Goal: Use online tool/utility: Utilize a website feature to perform a specific function

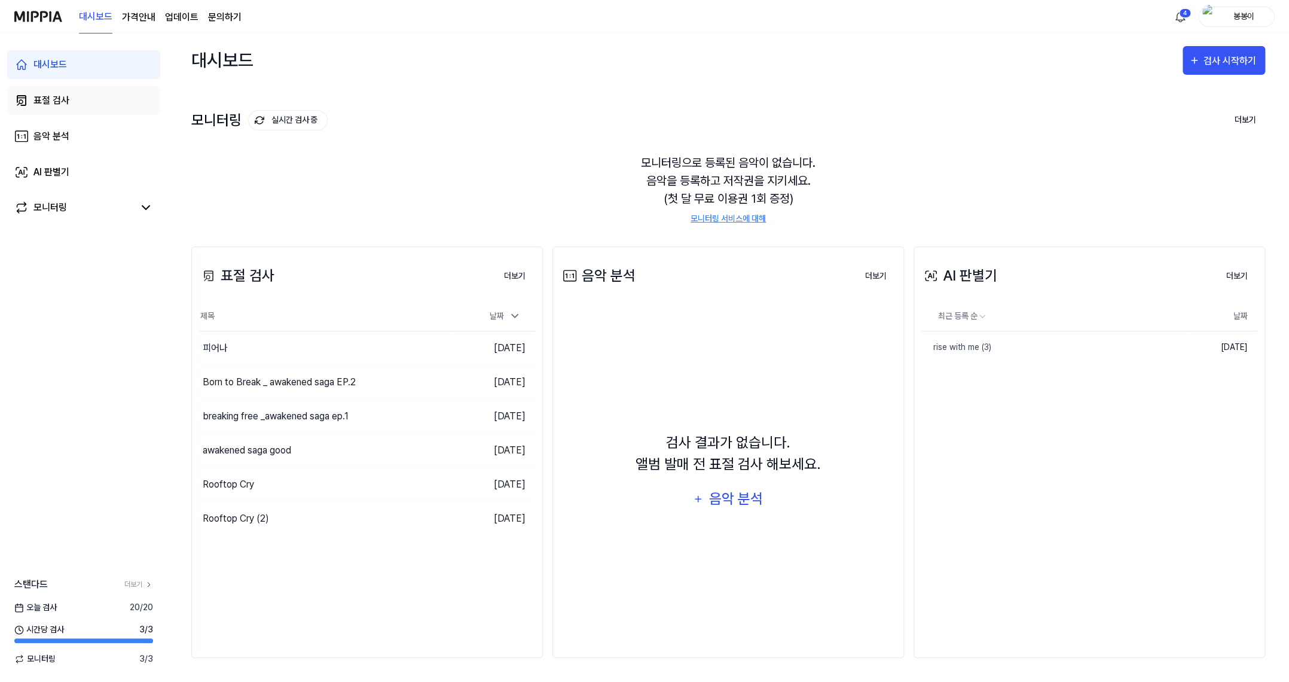
click at [59, 97] on div "표절 검사" at bounding box center [51, 100] width 36 height 14
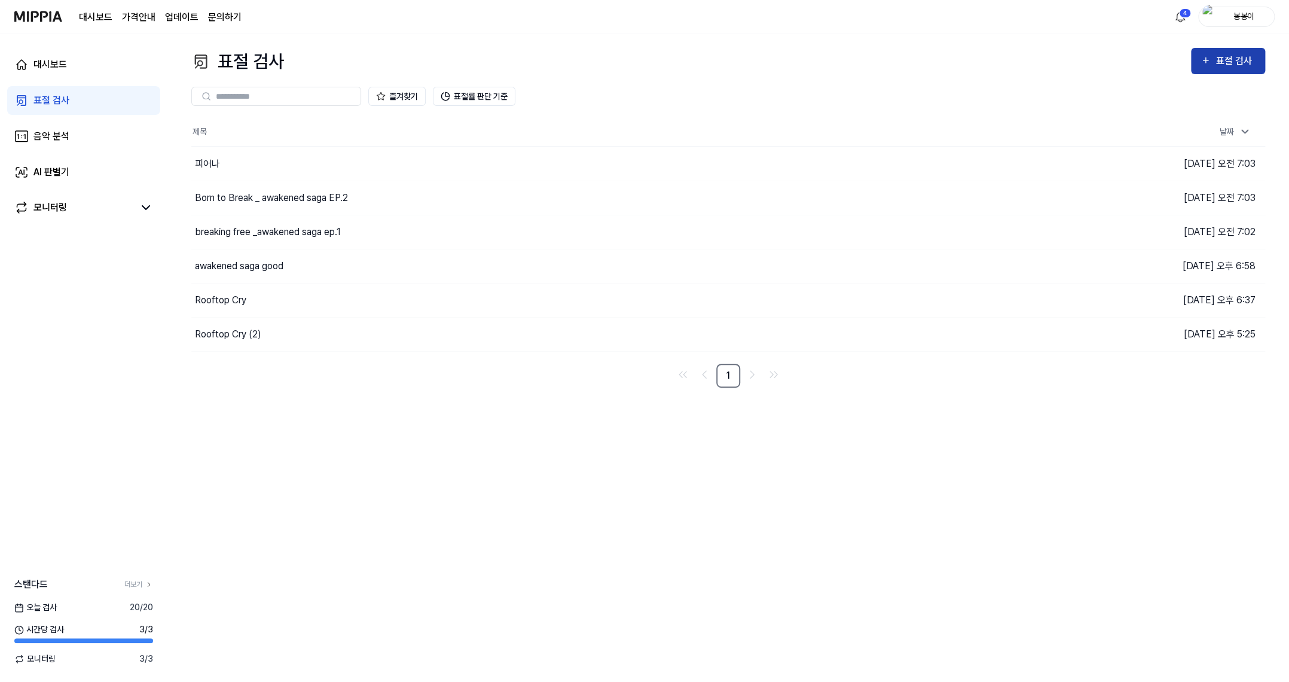
click at [1228, 62] on div "표절 검사" at bounding box center [1236, 61] width 40 height 16
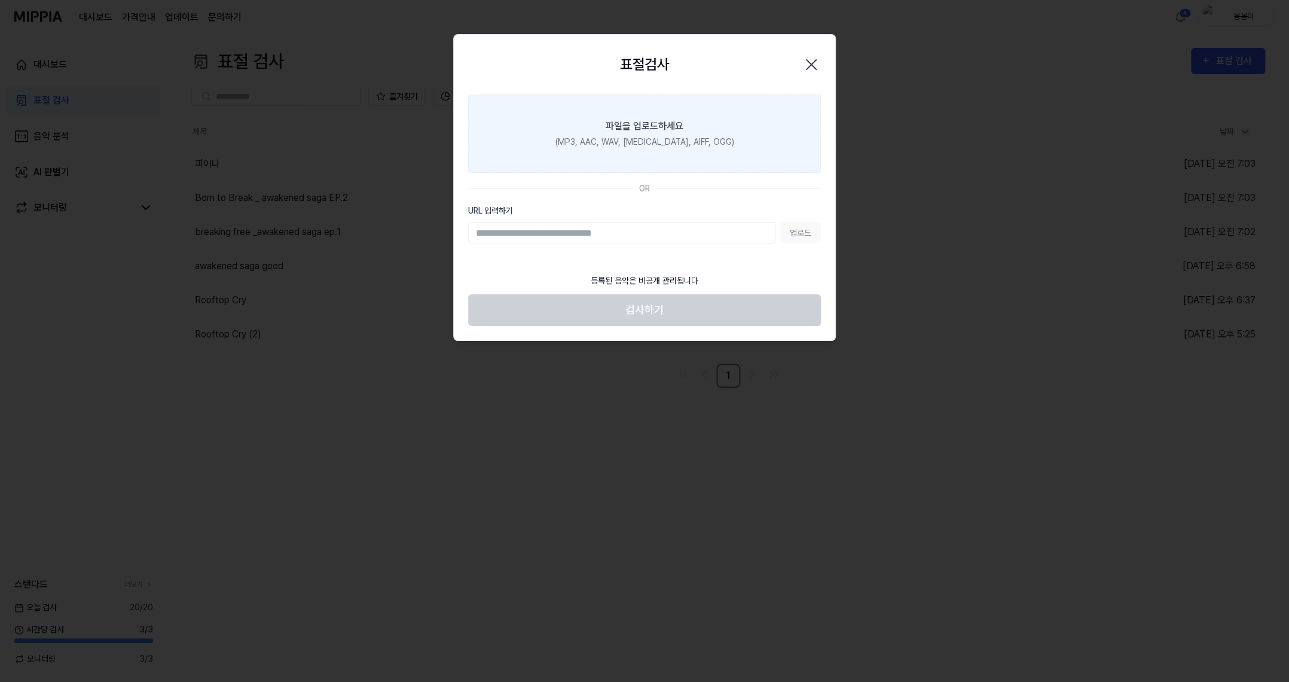
click at [619, 146] on div "(MP3, AAC, WAV, [MEDICAL_DATA], AIFF, OGG)" at bounding box center [645, 142] width 179 height 13
click at [0, 0] on input "파일을 업로드하세요 (MP3, AAC, WAV, [MEDICAL_DATA], AIFF, OGG)" at bounding box center [0, 0] width 0 height 0
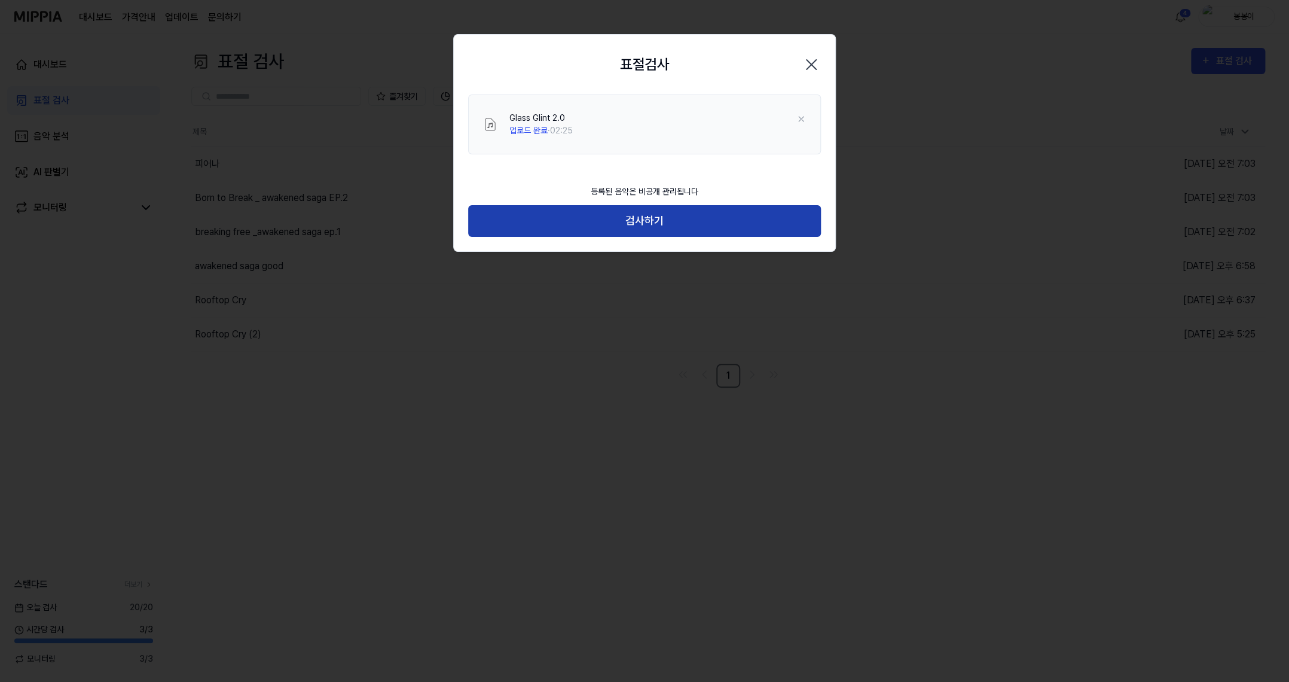
click at [649, 224] on button "검사하기" at bounding box center [644, 221] width 353 height 32
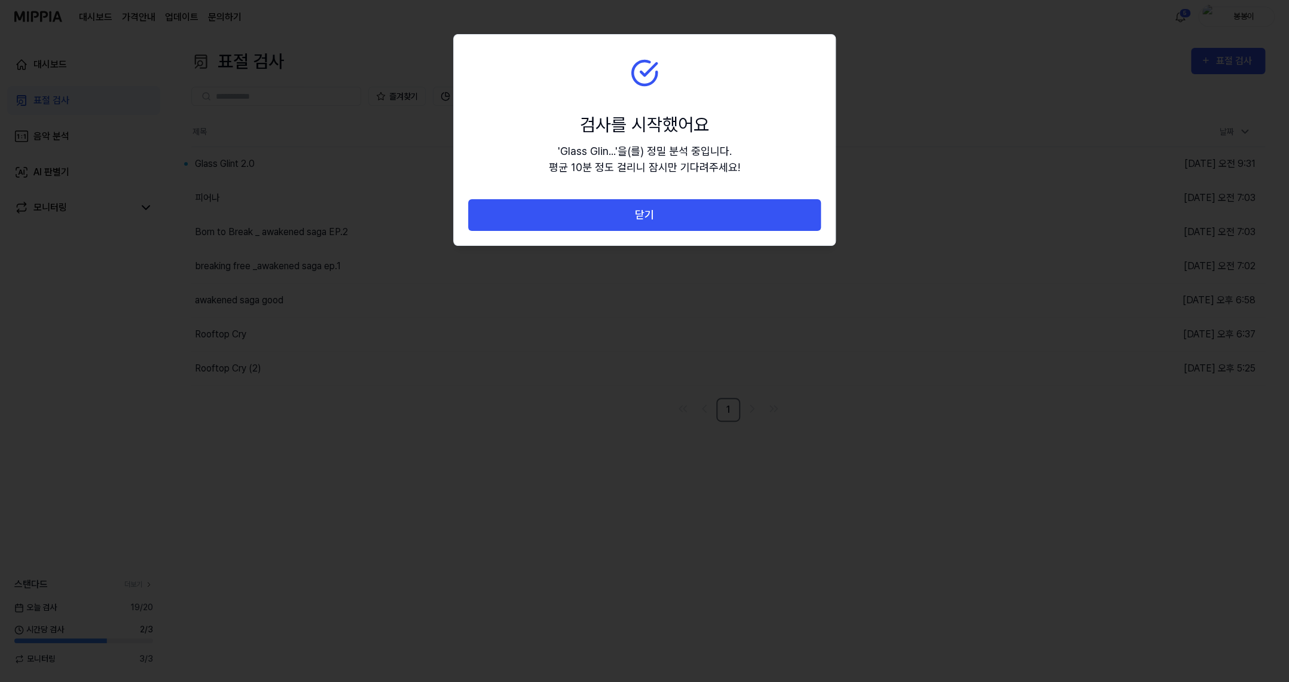
click at [411, 352] on div at bounding box center [644, 341] width 1289 height 682
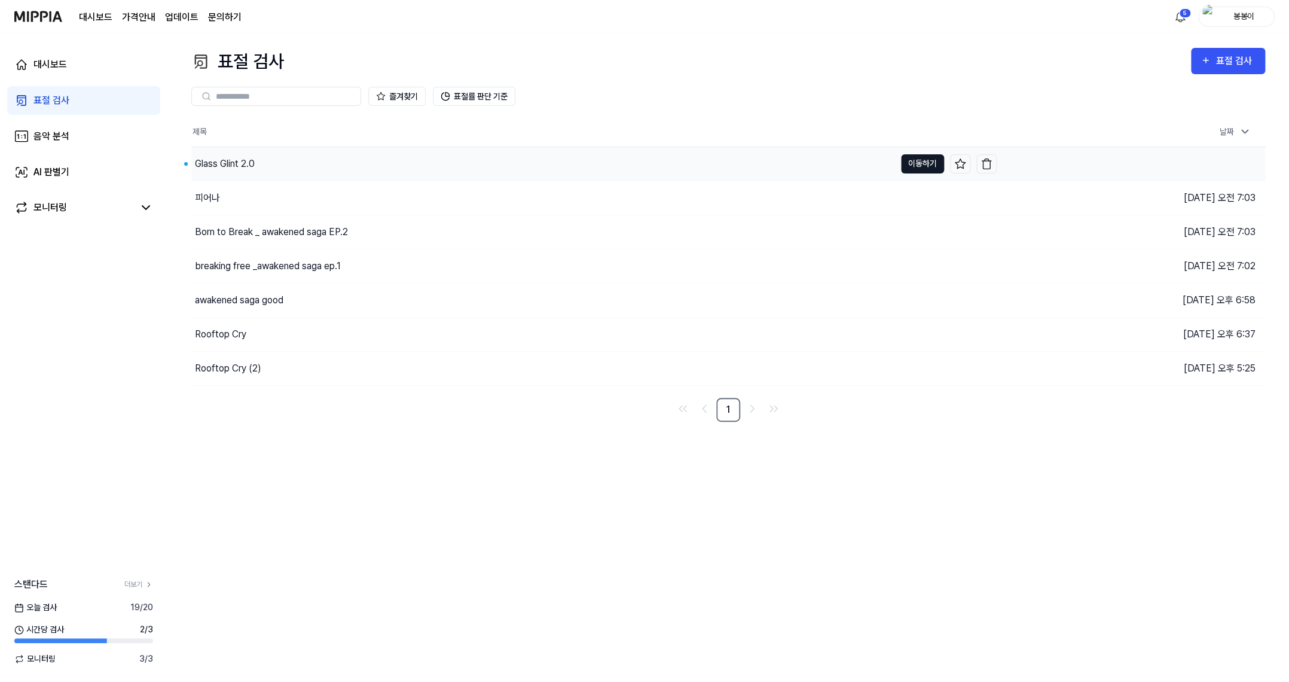
click at [913, 161] on button "이동하기" at bounding box center [922, 163] width 43 height 19
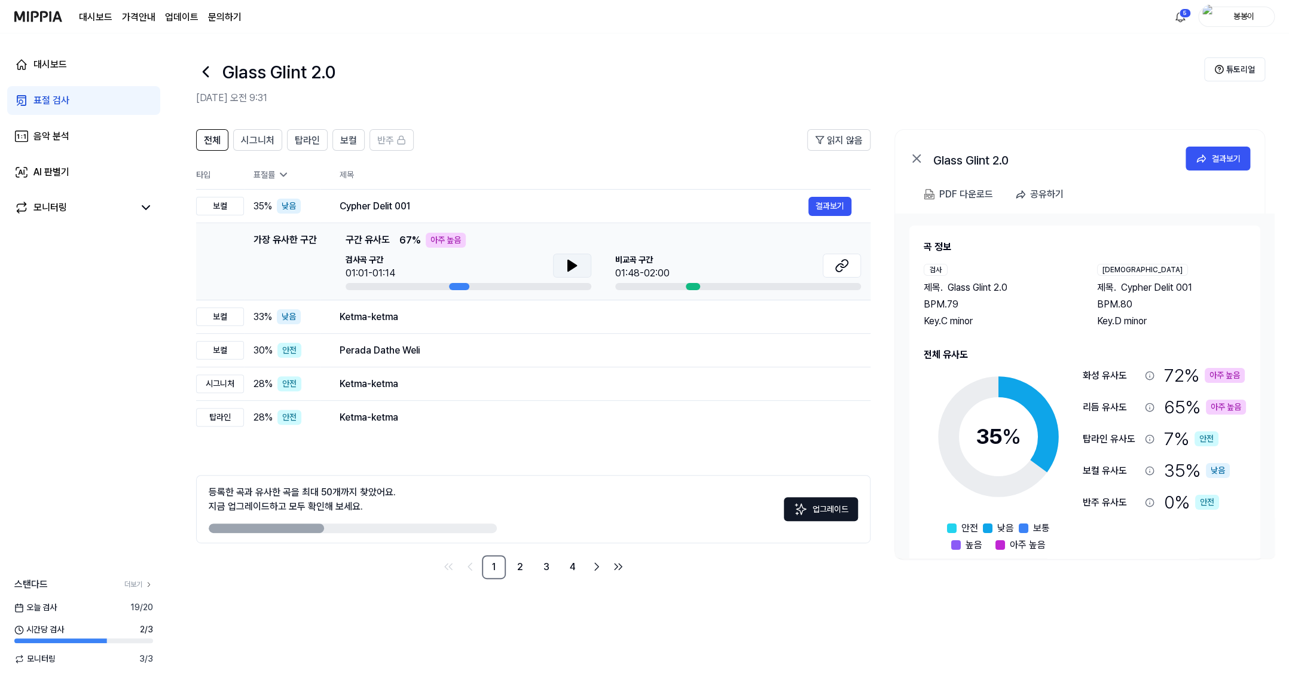
click at [574, 269] on icon at bounding box center [572, 265] width 14 height 14
click at [837, 266] on icon at bounding box center [839, 268] width 7 height 8
click at [57, 101] on div "표절 검사" at bounding box center [51, 100] width 36 height 14
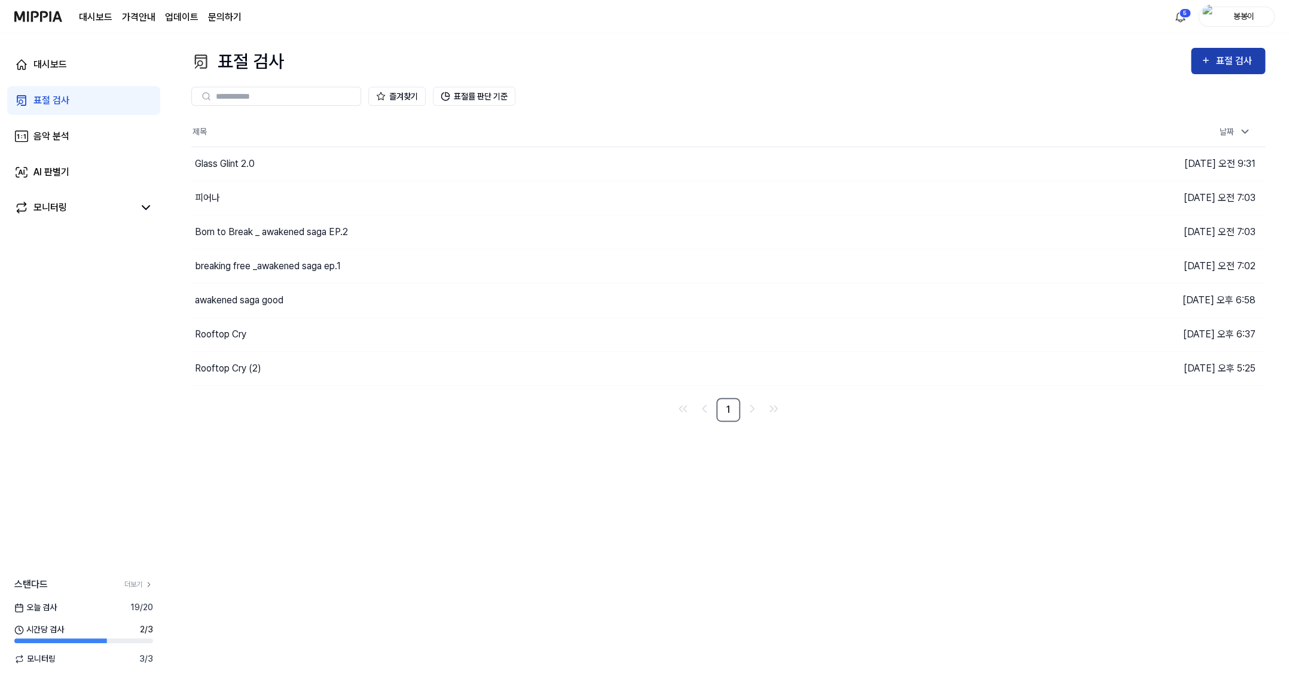
click at [1246, 57] on div "표절 검사" at bounding box center [1236, 61] width 40 height 16
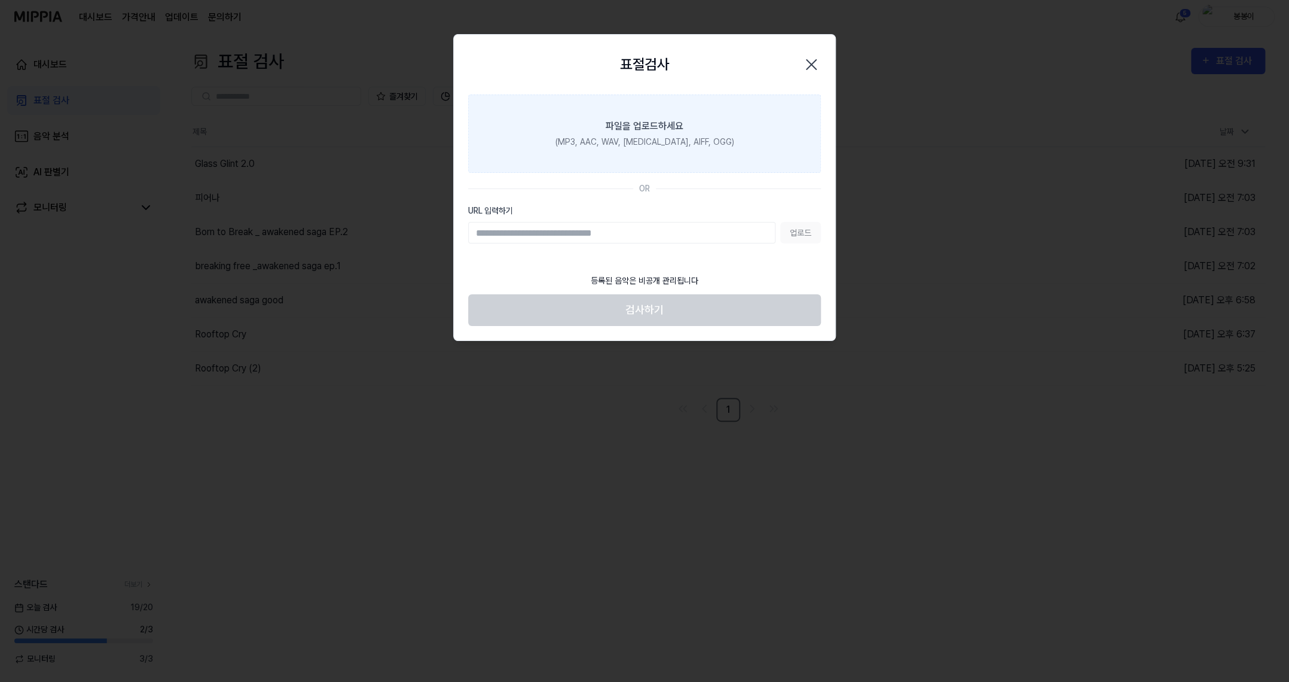
click at [651, 120] on div "파일을 업로드하세요" at bounding box center [645, 126] width 78 height 14
click at [0, 0] on input "파일을 업로드하세요 (MP3, AAC, WAV, [MEDICAL_DATA], AIFF, OGG)" at bounding box center [0, 0] width 0 height 0
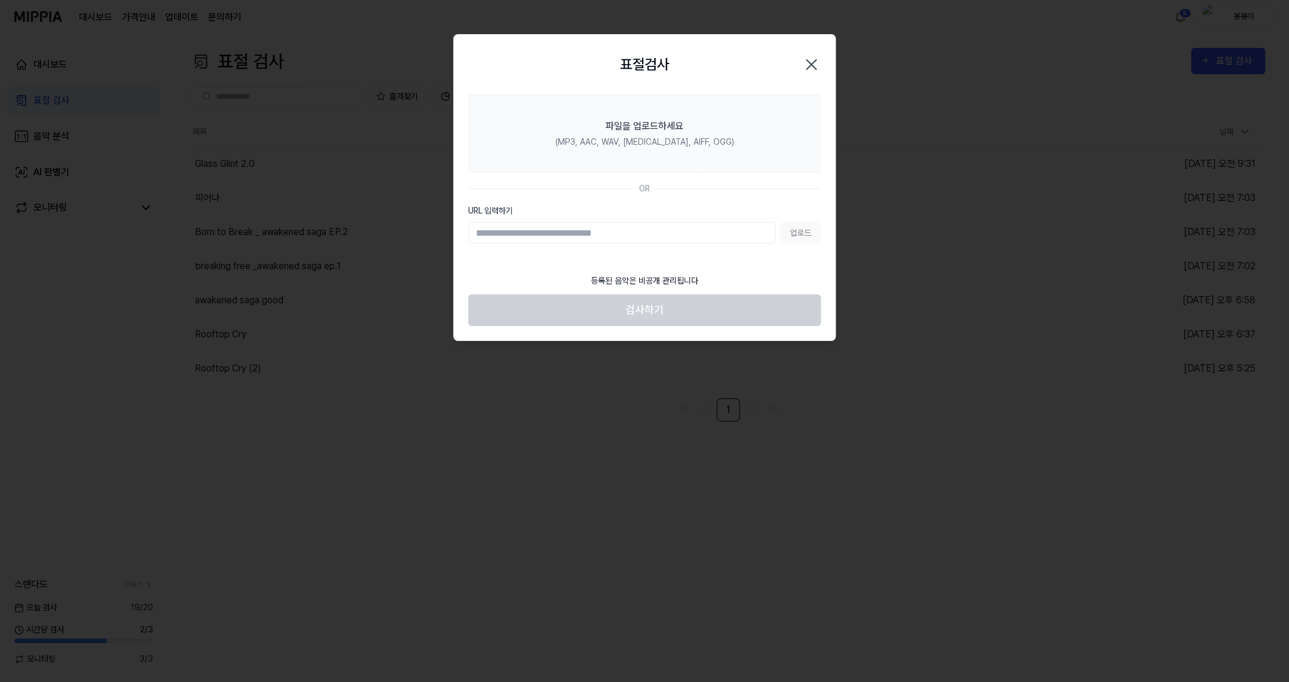
click at [946, 148] on div at bounding box center [644, 341] width 1289 height 682
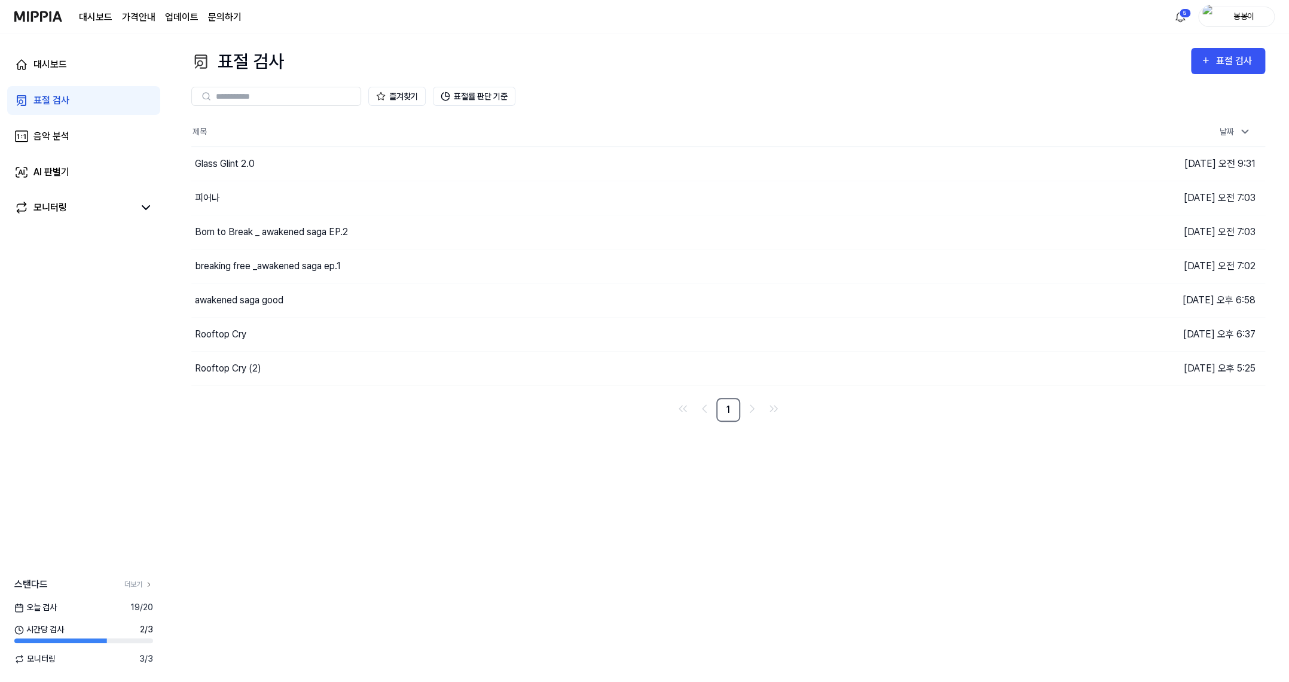
click at [46, 97] on div "표절 검사" at bounding box center [51, 100] width 36 height 14
click at [1216, 51] on button "표절 검사" at bounding box center [1228, 61] width 74 height 26
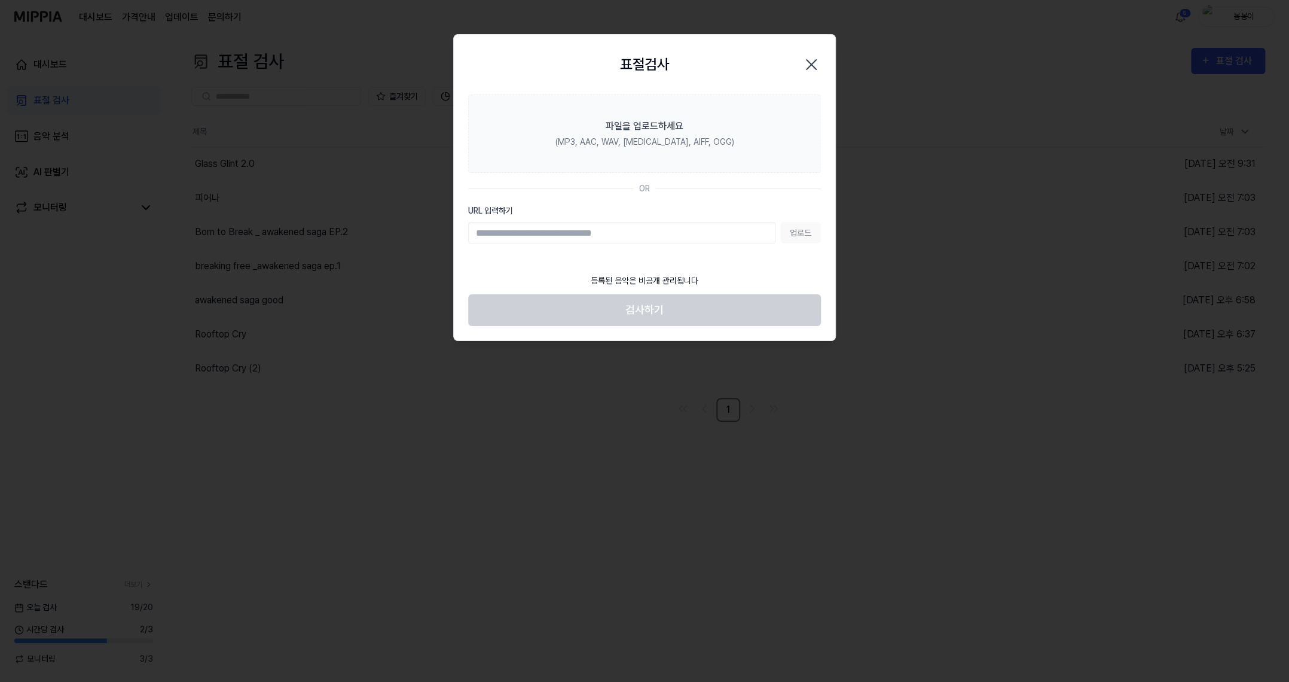
click at [810, 63] on icon "button" at bounding box center [812, 65] width 10 height 10
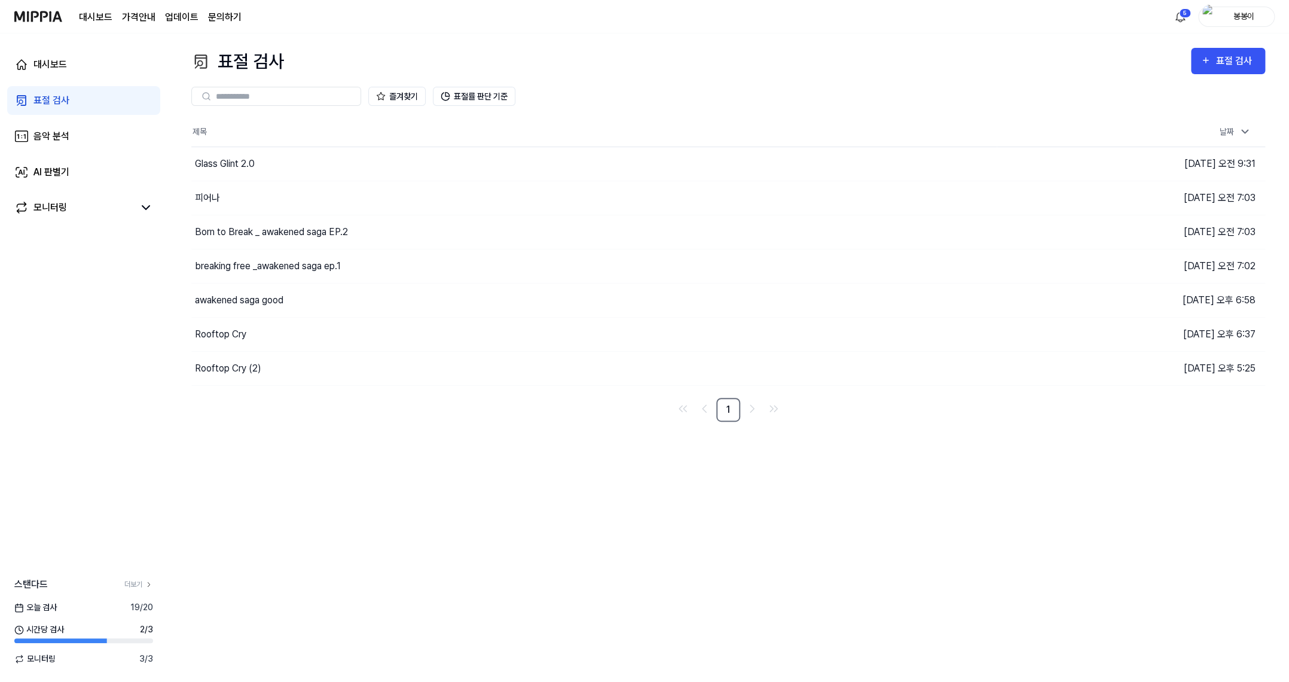
click at [47, 100] on div "표절 검사" at bounding box center [51, 100] width 36 height 14
click at [1215, 64] on div "표절 검사" at bounding box center [1228, 61] width 55 height 16
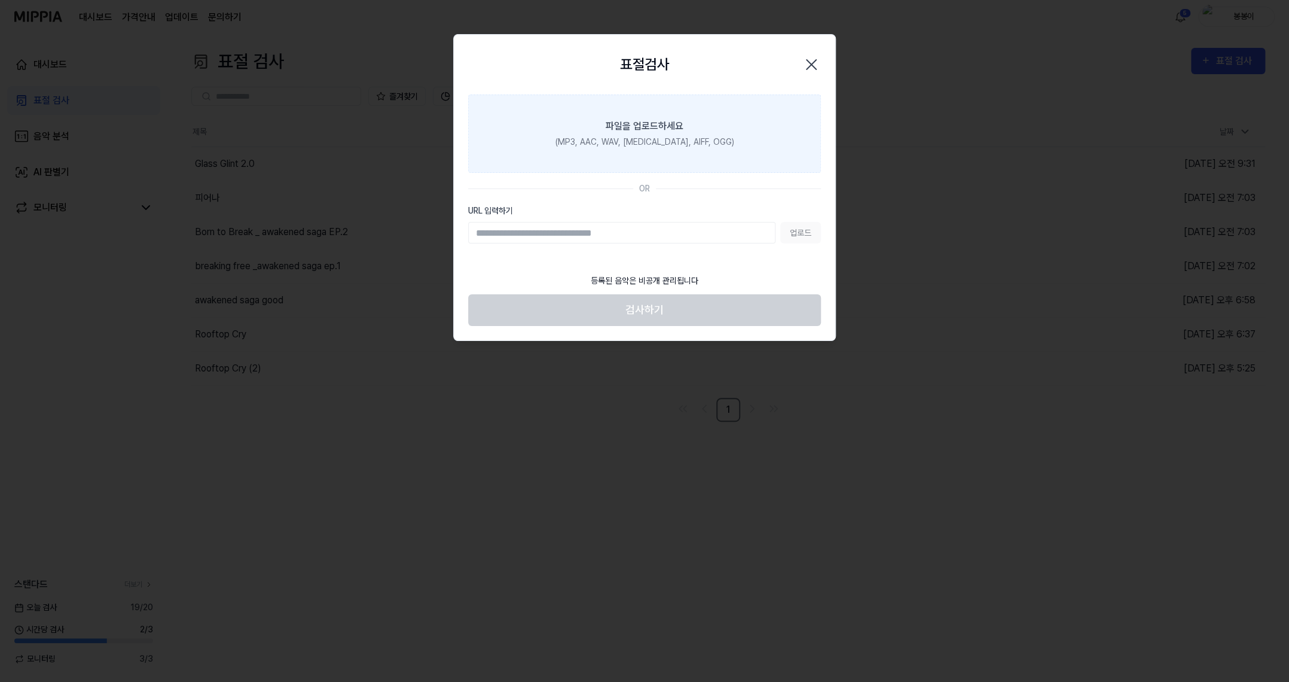
click at [645, 136] on div "(MP3, AAC, WAV, [MEDICAL_DATA], AIFF, OGG)" at bounding box center [645, 142] width 179 height 13
click at [0, 0] on input "파일을 업로드하세요 (MP3, AAC, WAV, [MEDICAL_DATA], AIFF, OGG)" at bounding box center [0, 0] width 0 height 0
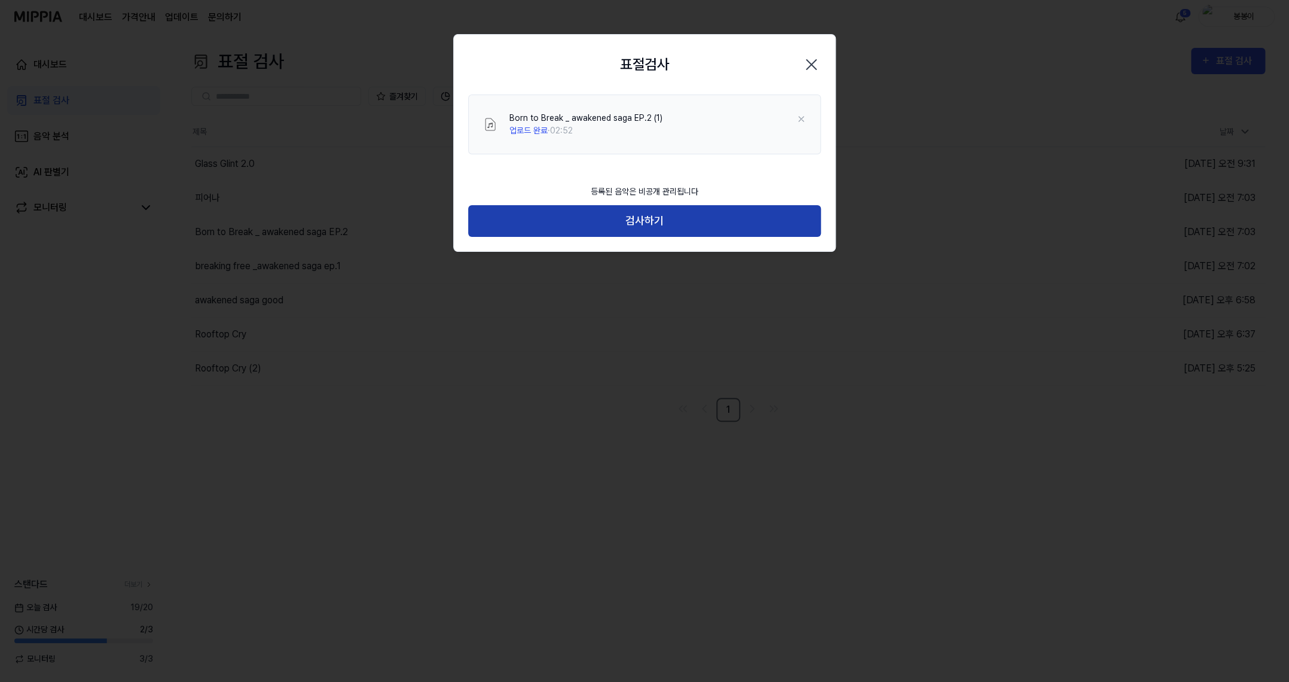
click at [642, 234] on button "검사하기" at bounding box center [644, 221] width 353 height 32
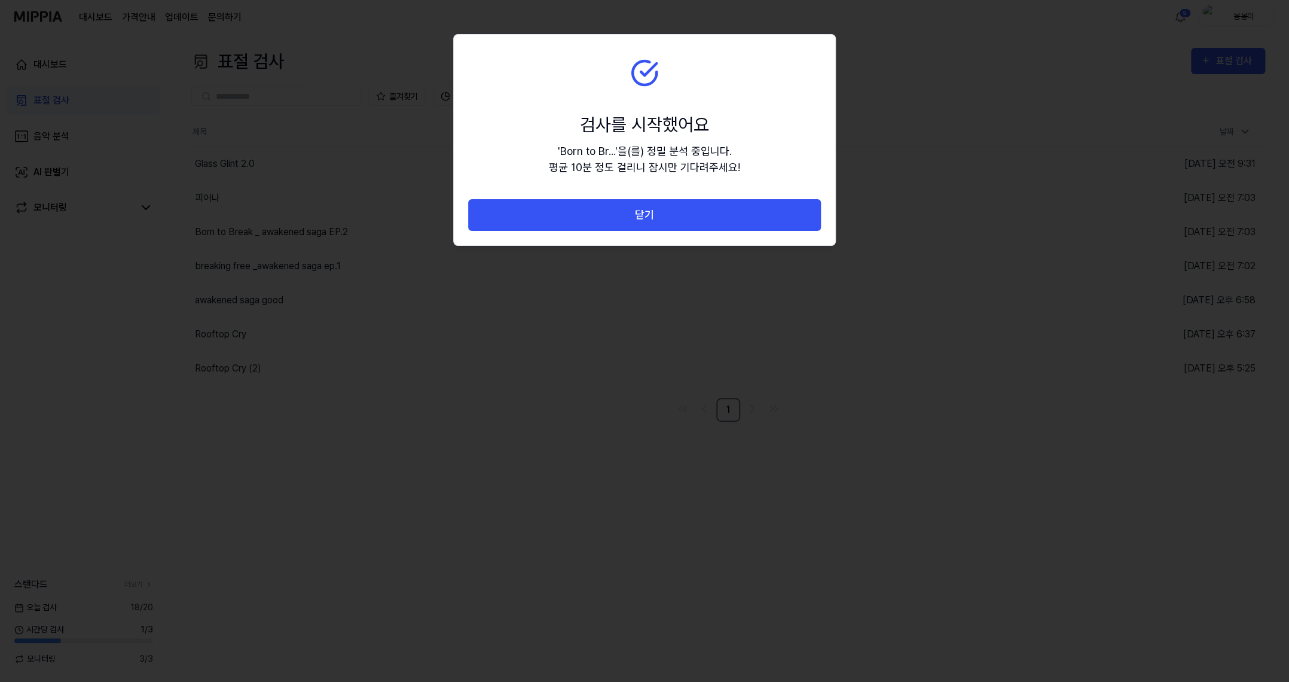
click at [976, 172] on div at bounding box center [644, 341] width 1289 height 682
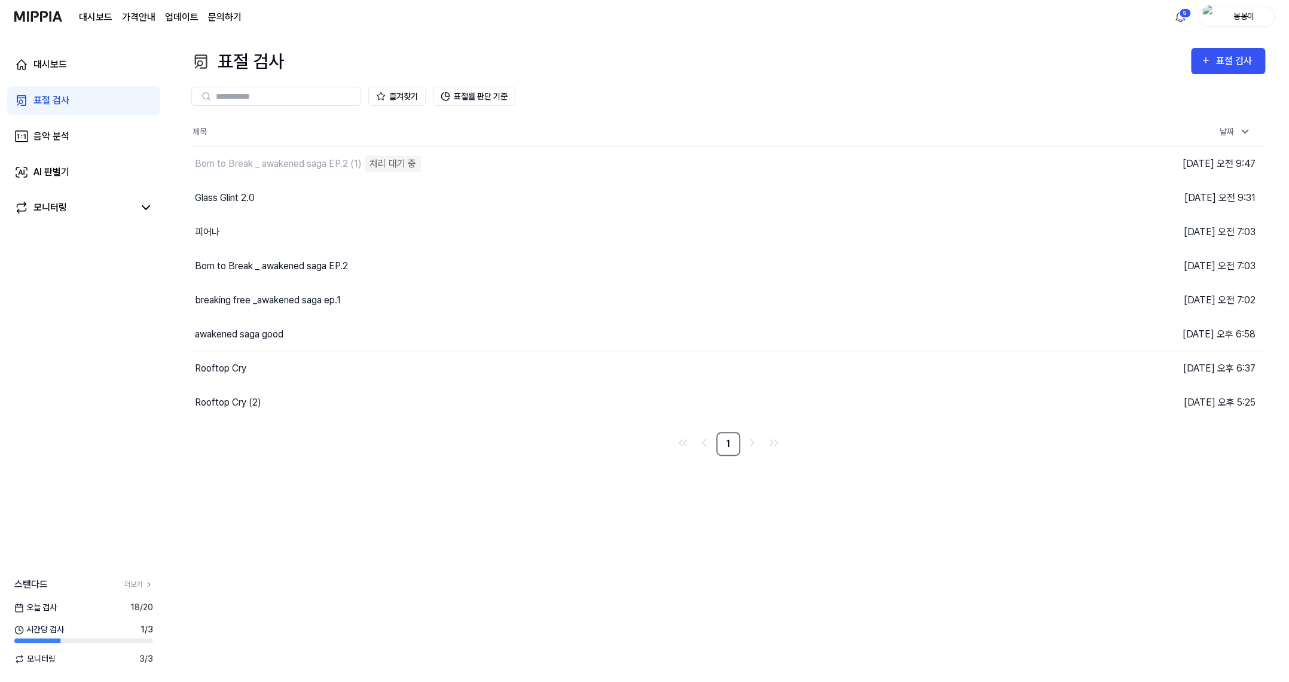
click at [70, 111] on link "표절 검사" at bounding box center [83, 100] width 153 height 29
click at [1230, 65] on div "표절 검사" at bounding box center [1236, 61] width 40 height 16
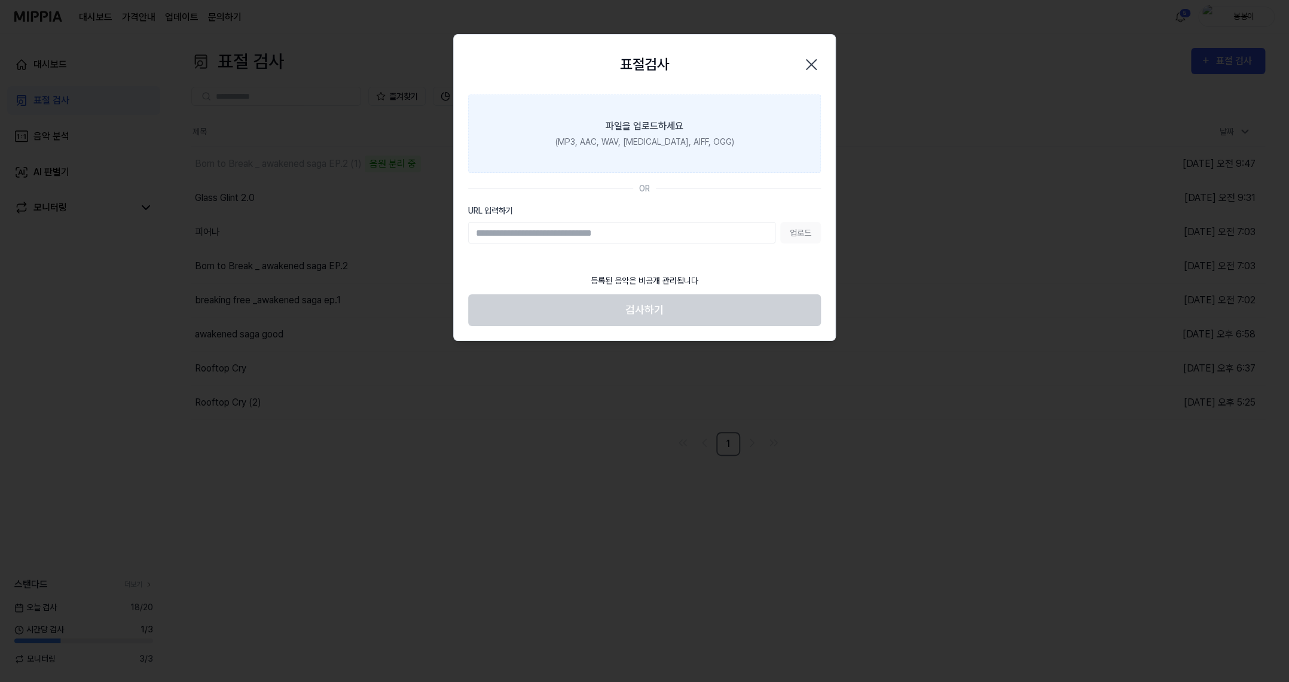
click at [651, 124] on div "파일을 업로드하세요" at bounding box center [645, 126] width 78 height 14
click at [0, 0] on input "파일을 업로드하세요 (MP3, AAC, WAV, [MEDICAL_DATA], AIFF, OGG)" at bounding box center [0, 0] width 0 height 0
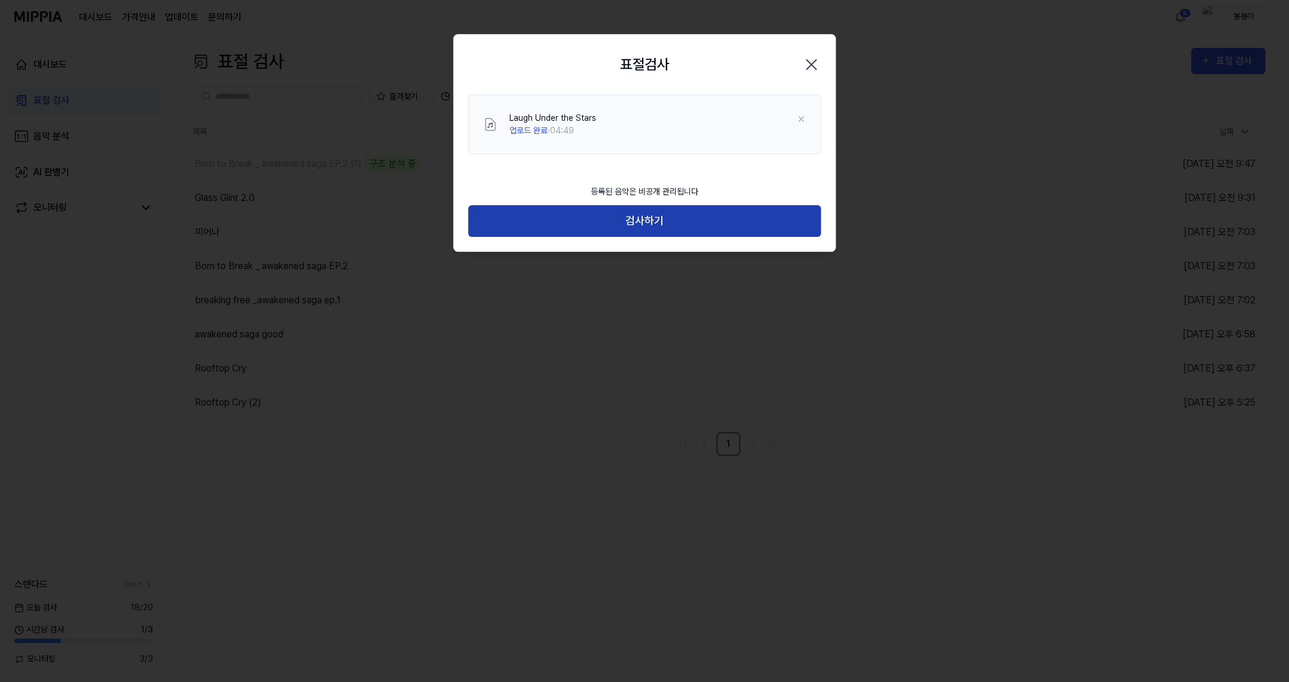
click at [622, 216] on button "검사하기" at bounding box center [644, 221] width 353 height 32
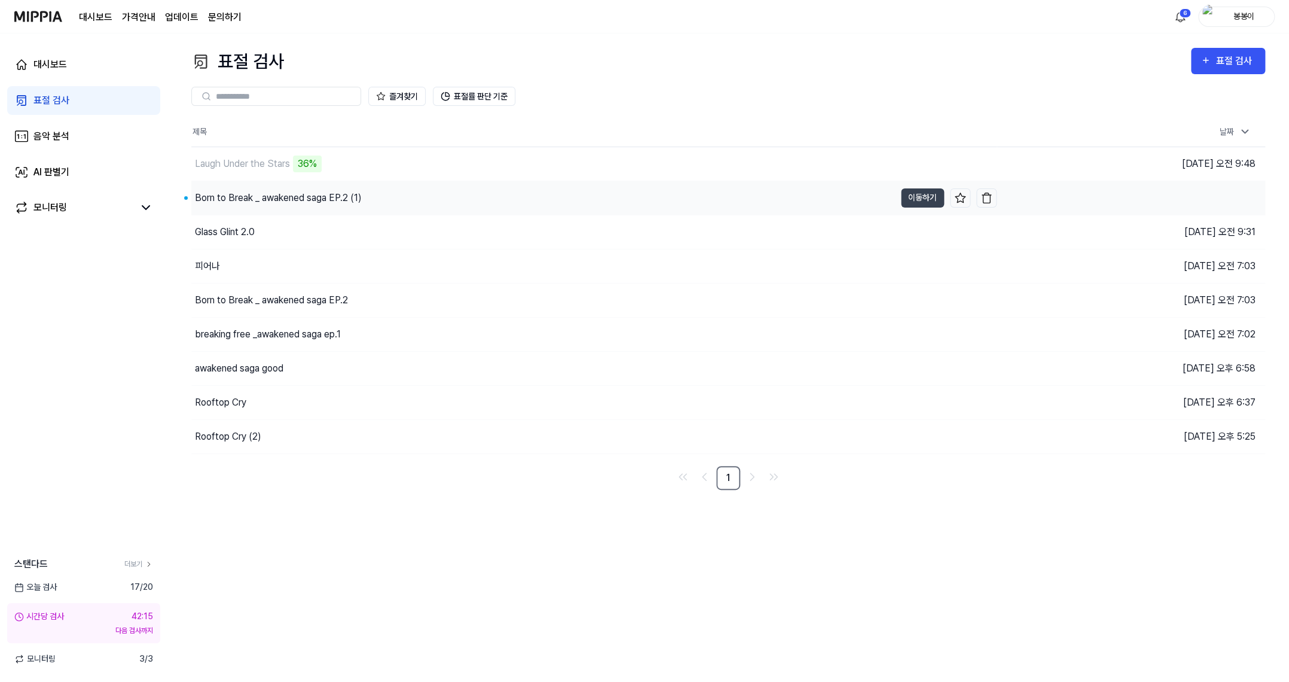
click at [305, 196] on div "Born to Break _ awakened saga EP.2 (1)" at bounding box center [278, 198] width 167 height 14
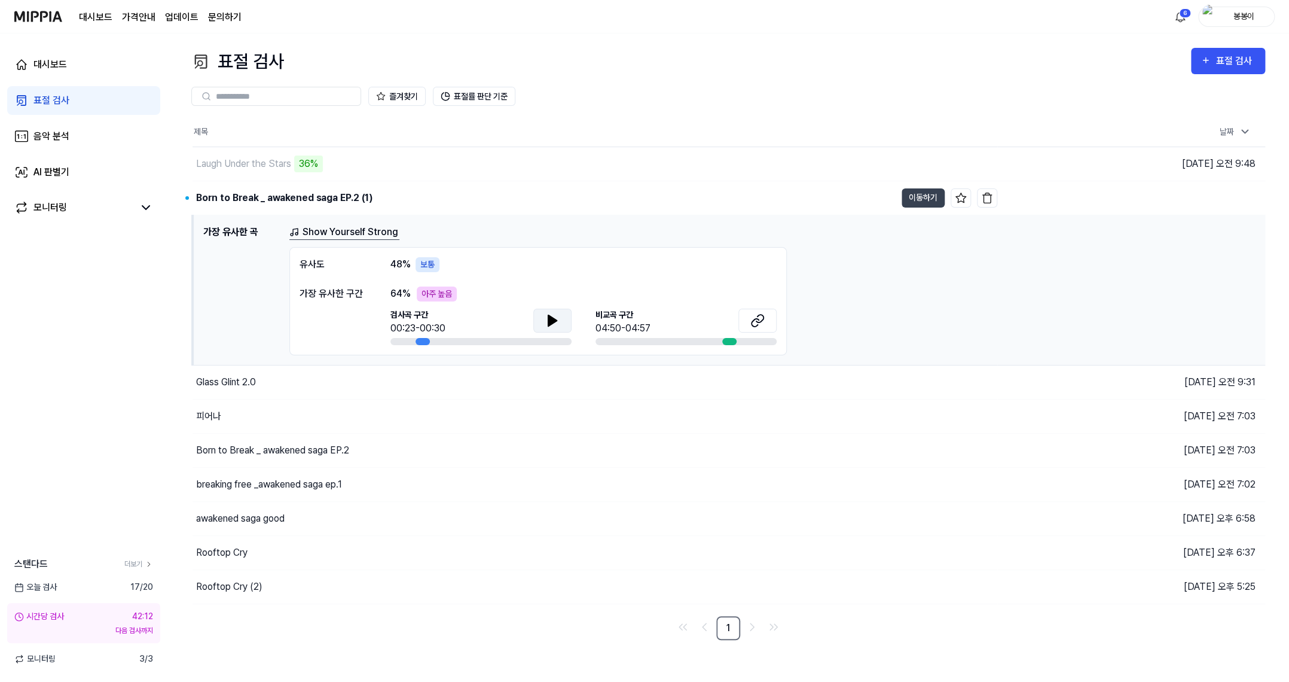
click at [550, 326] on icon at bounding box center [552, 320] width 14 height 14
click at [757, 322] on icon at bounding box center [758, 320] width 14 height 14
click at [278, 522] on div "awakened saga good" at bounding box center [240, 518] width 89 height 14
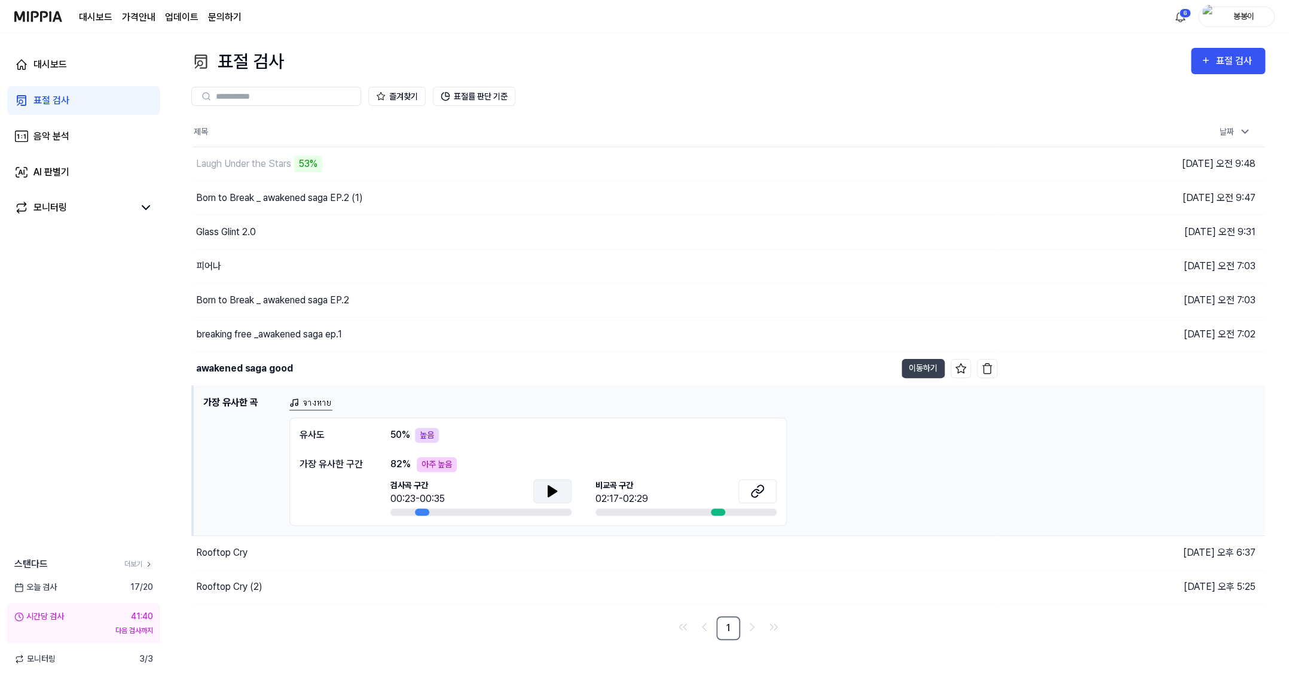
click at [555, 493] on icon at bounding box center [552, 491] width 14 height 14
click at [754, 488] on icon at bounding box center [758, 491] width 14 height 14
click at [929, 366] on button "이동하기" at bounding box center [923, 368] width 43 height 19
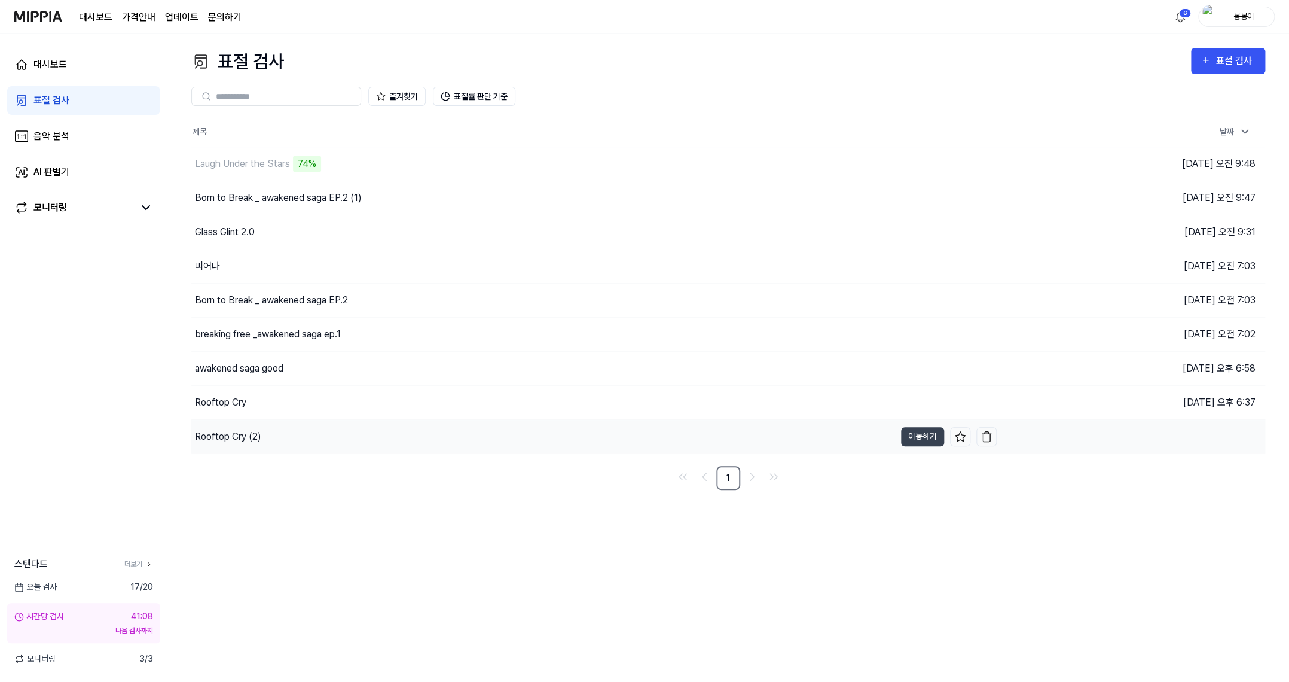
click at [226, 434] on div "Rooftop Cry (2)" at bounding box center [228, 436] width 66 height 14
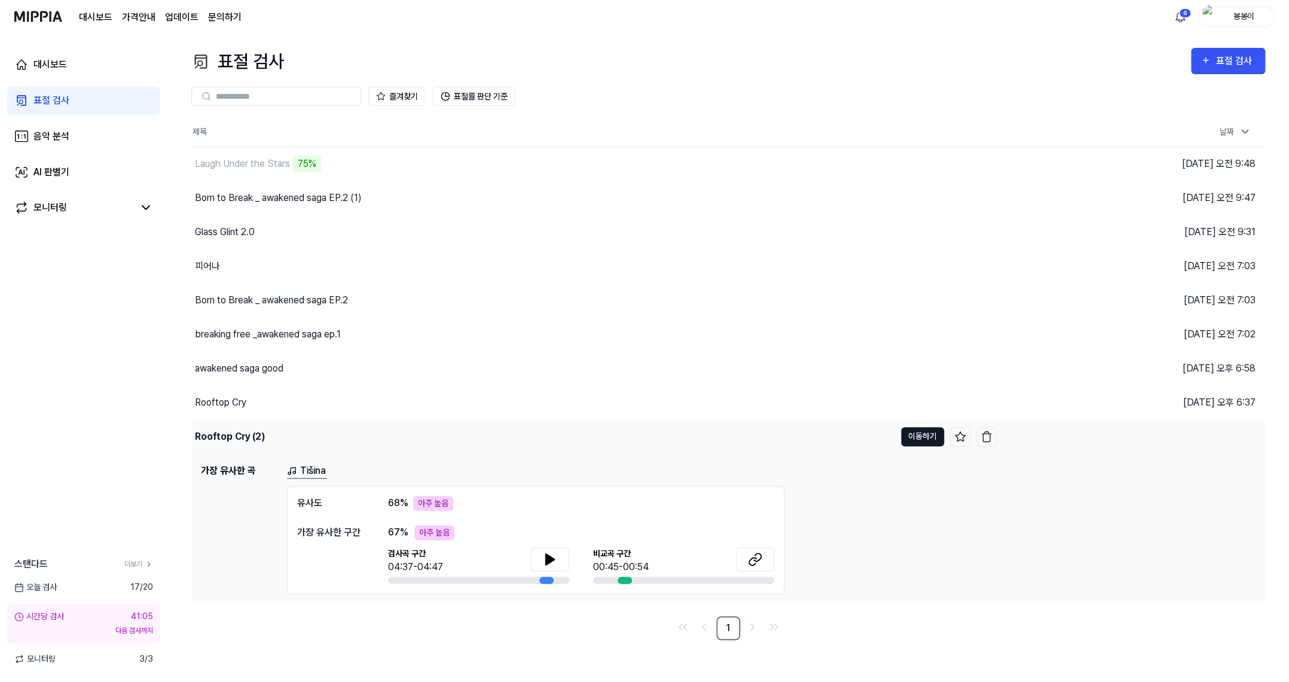
click at [925, 428] on button "이동하기" at bounding box center [922, 436] width 43 height 19
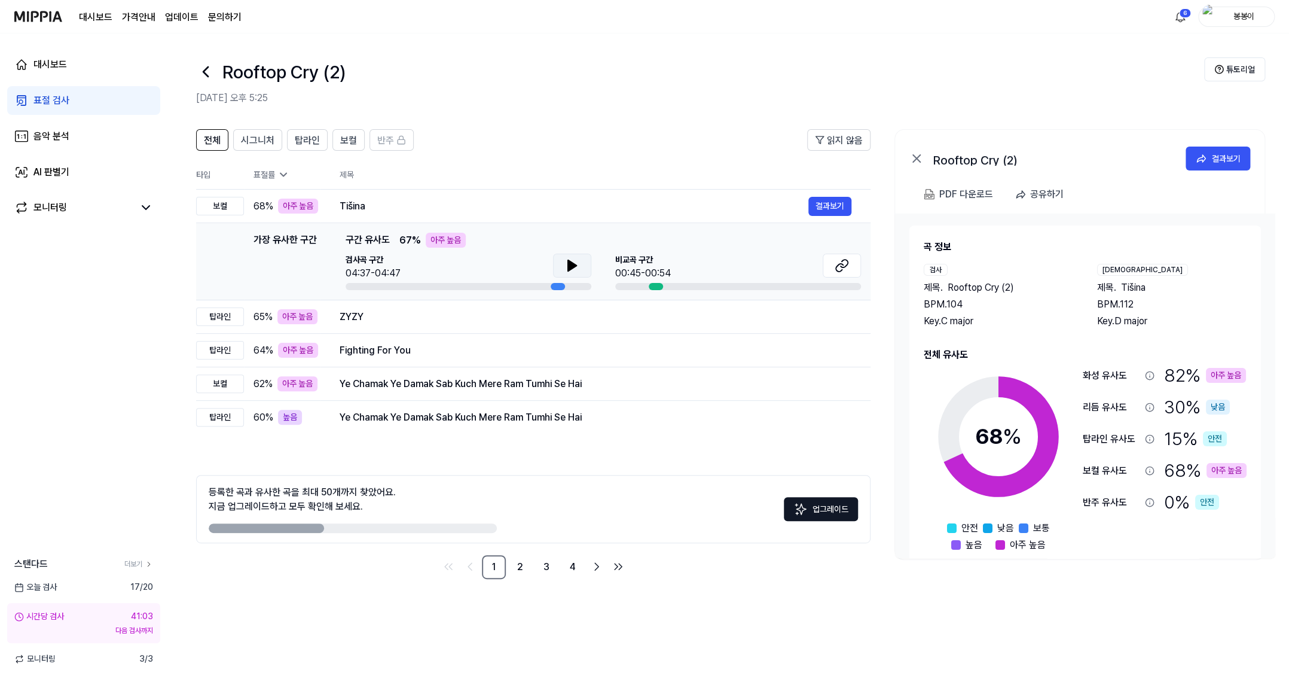
click at [577, 257] on button at bounding box center [572, 266] width 38 height 24
click at [848, 260] on icon at bounding box center [842, 265] width 14 height 14
click at [842, 315] on button "결과보기" at bounding box center [830, 316] width 43 height 19
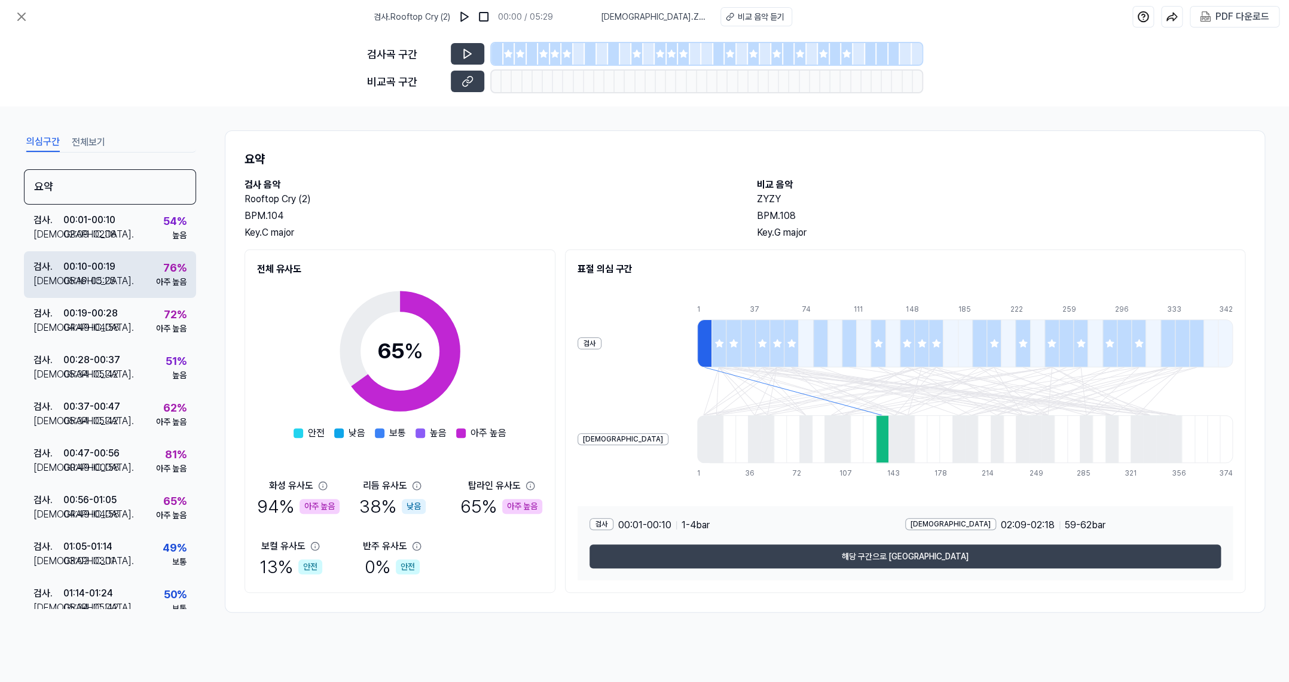
click at [87, 274] on div "05:16 - 05:25" at bounding box center [89, 281] width 52 height 14
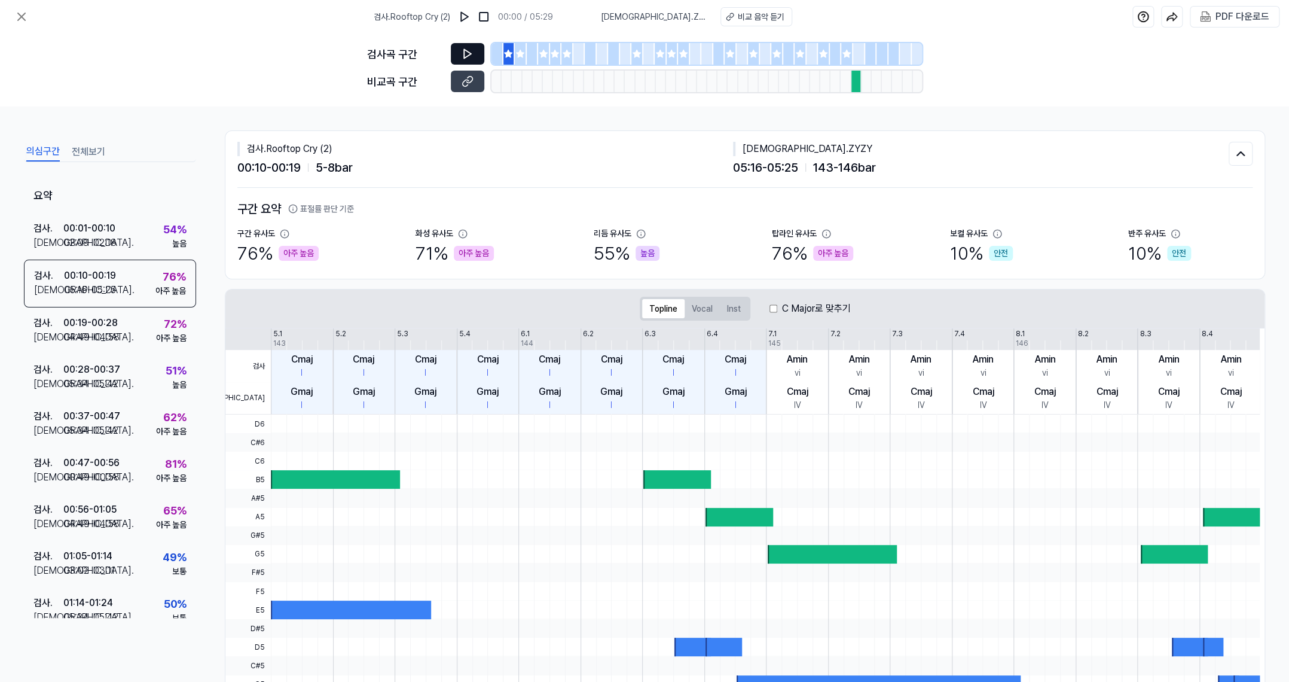
click at [458, 46] on button at bounding box center [467, 54] width 33 height 22
click at [737, 17] on div "비교 음악 듣기" at bounding box center [760, 17] width 47 height 13
click at [465, 83] on icon at bounding box center [468, 81] width 12 height 12
click at [114, 325] on div "00:19 - 00:28" at bounding box center [90, 323] width 54 height 14
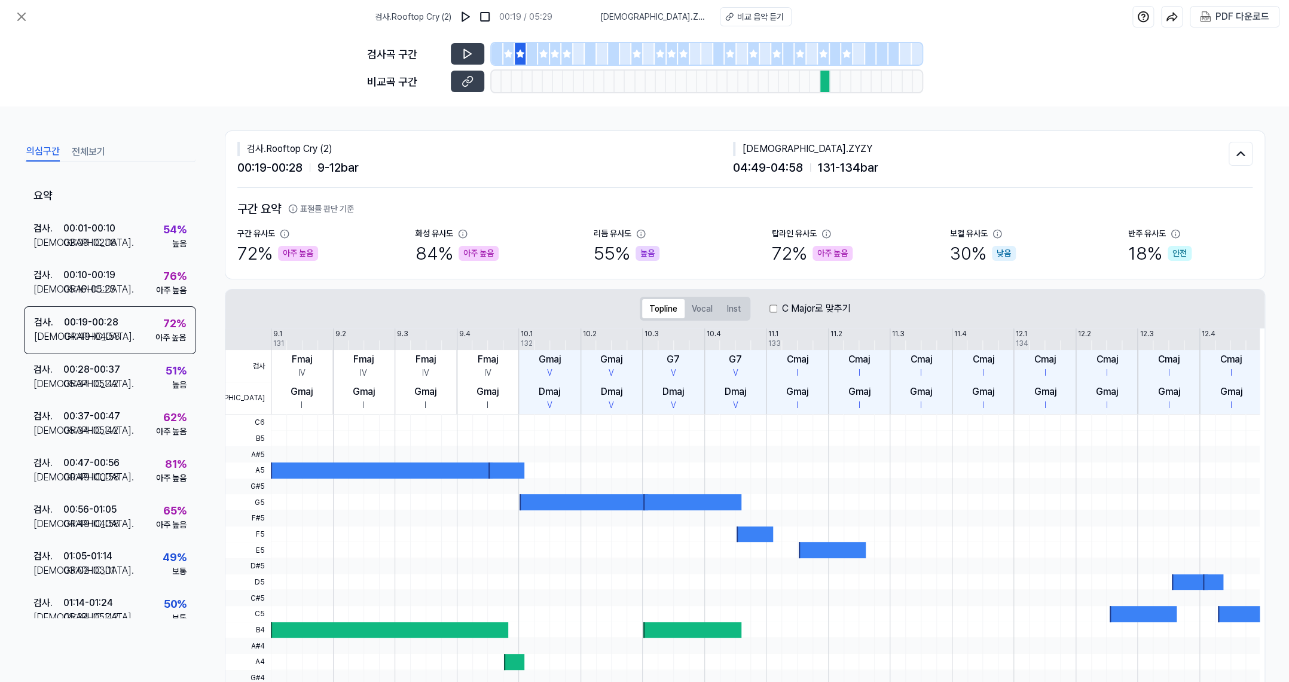
click at [469, 65] on div "검사곡 구간 [GEOGRAPHIC_DATA] 구간" at bounding box center [644, 69] width 555 height 73
click at [469, 56] on icon at bounding box center [468, 54] width 12 height 12
click at [468, 82] on icon at bounding box center [468, 81] width 12 height 12
click at [105, 476] on div "00:49 - 00:58" at bounding box center [91, 477] width 56 height 14
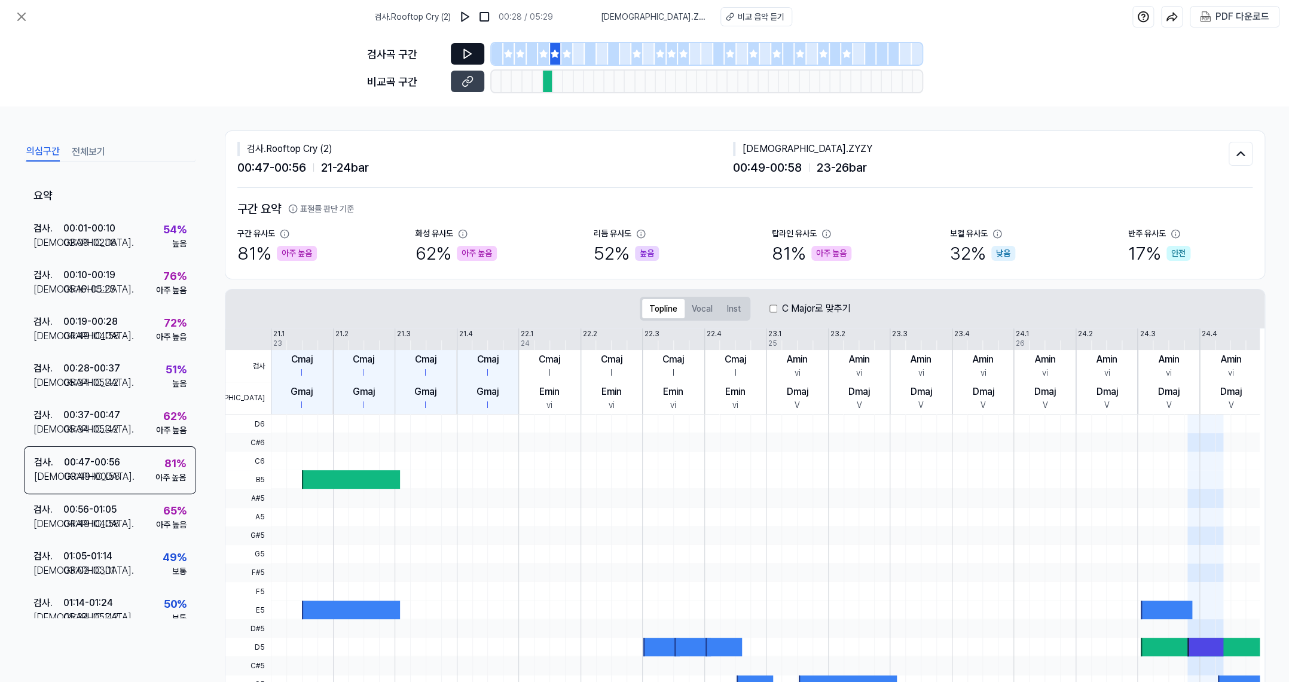
click at [471, 54] on icon at bounding box center [468, 54] width 12 height 12
click at [468, 83] on icon at bounding box center [469, 80] width 6 height 7
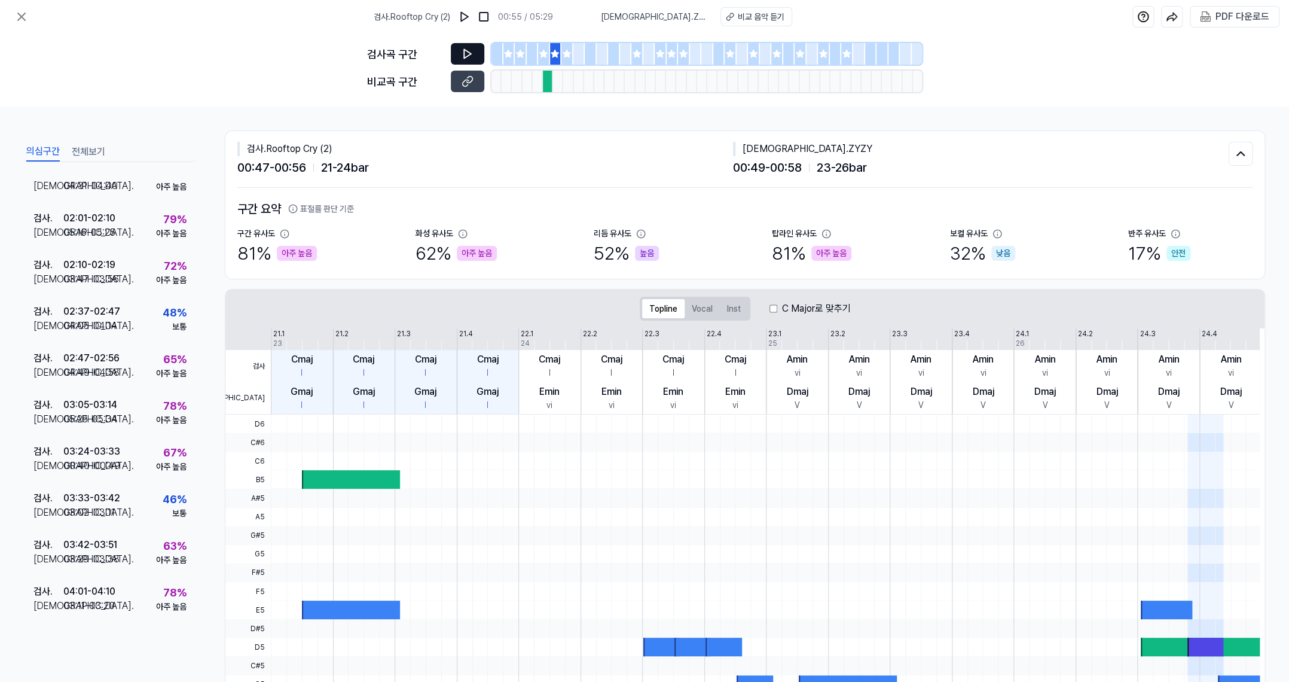
scroll to position [598, 0]
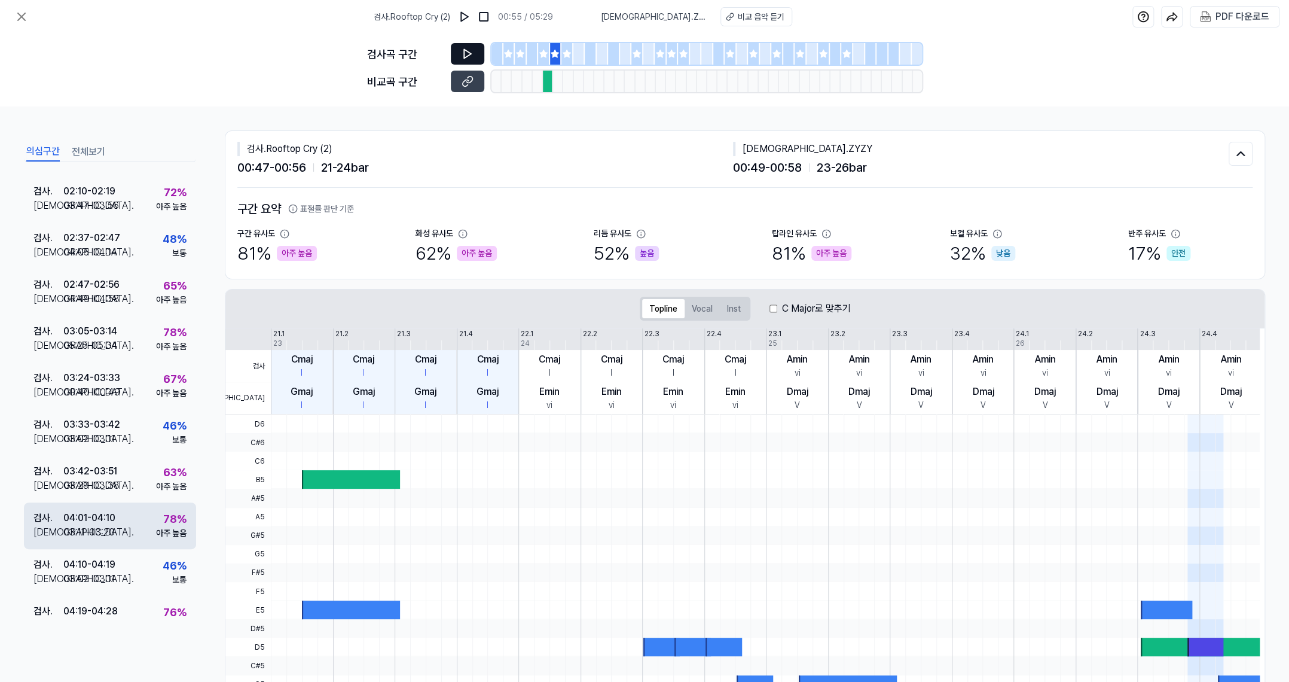
click at [103, 525] on div "03:11 - 03:20" at bounding box center [88, 532] width 51 height 14
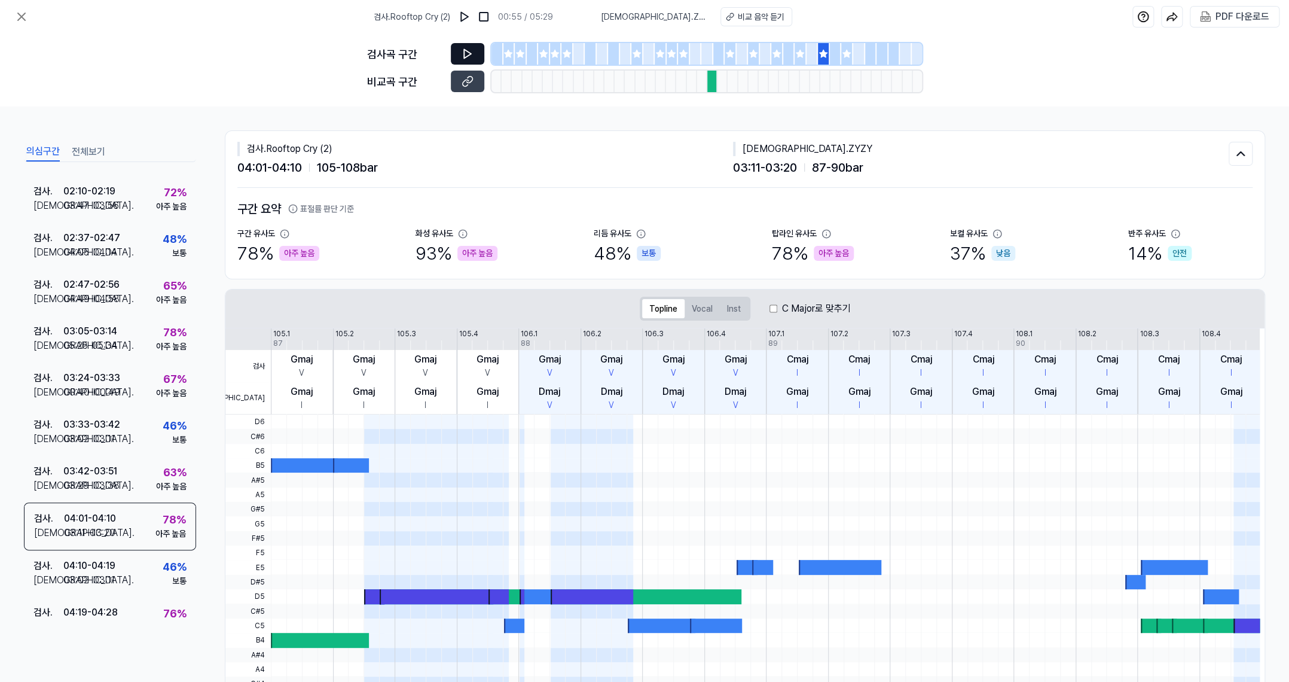
click at [470, 56] on icon at bounding box center [468, 54] width 12 height 12
click at [456, 86] on button at bounding box center [467, 82] width 33 height 22
